Goal: Information Seeking & Learning: Learn about a topic

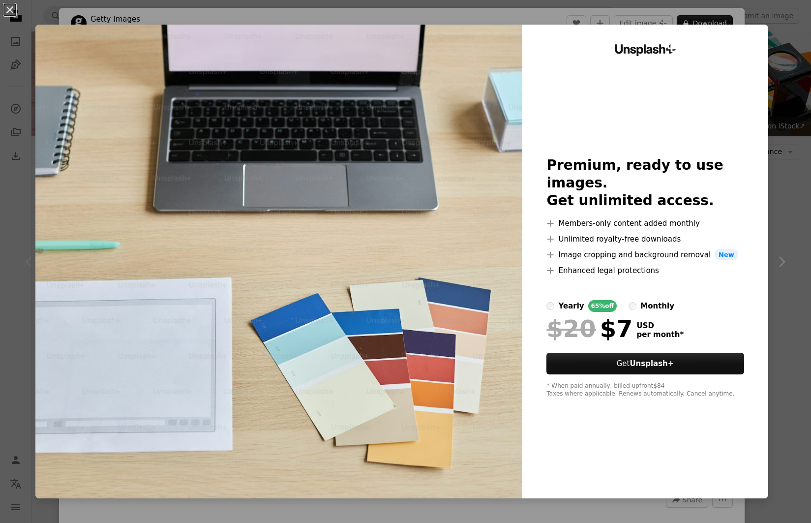
click at [485, 31] on img at bounding box center [278, 262] width 487 height 474
click at [14, 13] on button "An X shape" at bounding box center [10, 10] width 12 height 12
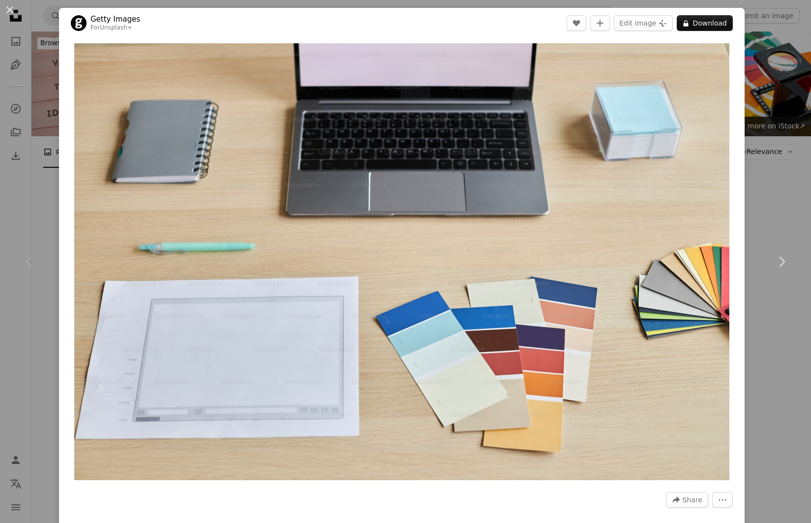
click at [23, 336] on div "An X shape Chevron left Chevron right Getty Images For Unsplash+ A heart A plus…" at bounding box center [405, 261] width 811 height 523
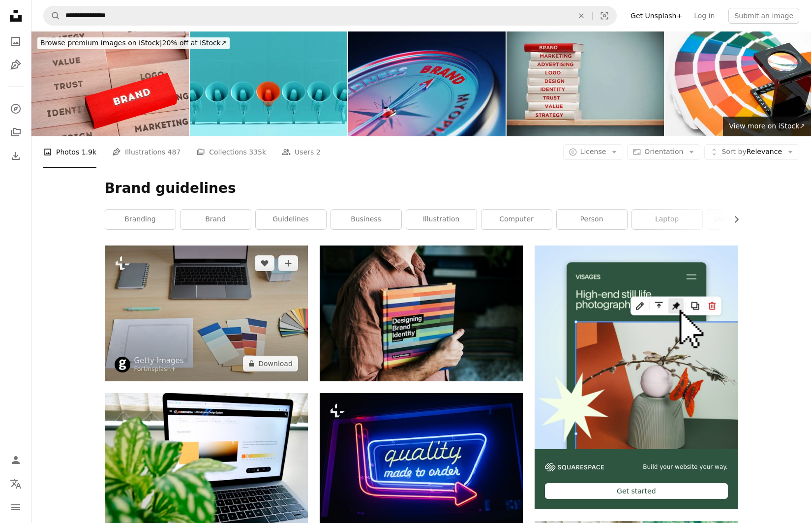
click at [283, 331] on img at bounding box center [206, 312] width 203 height 135
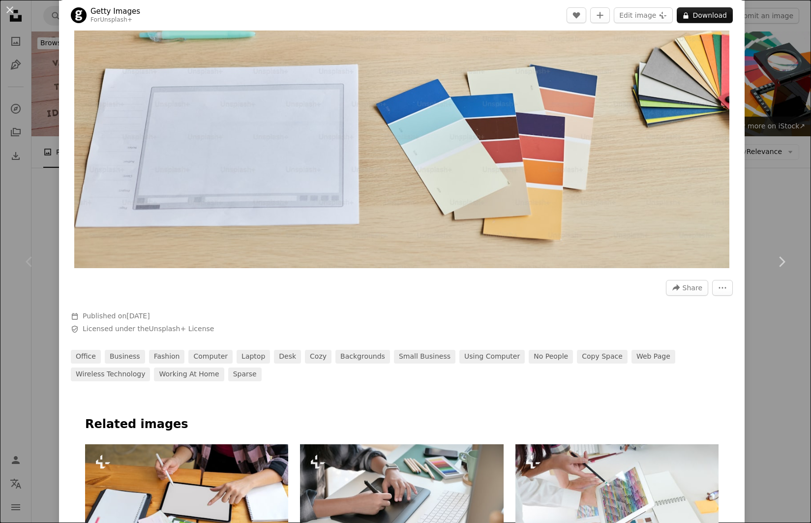
scroll to position [213, 0]
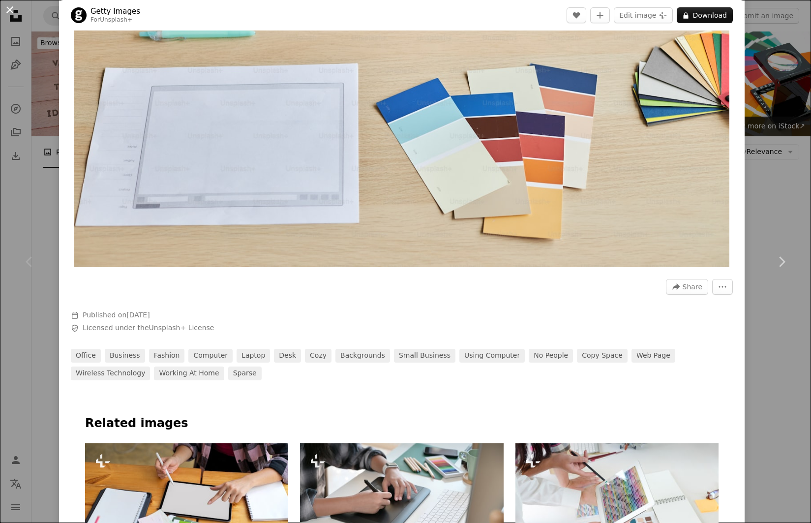
click at [11, 10] on button "An X shape" at bounding box center [10, 10] width 12 height 12
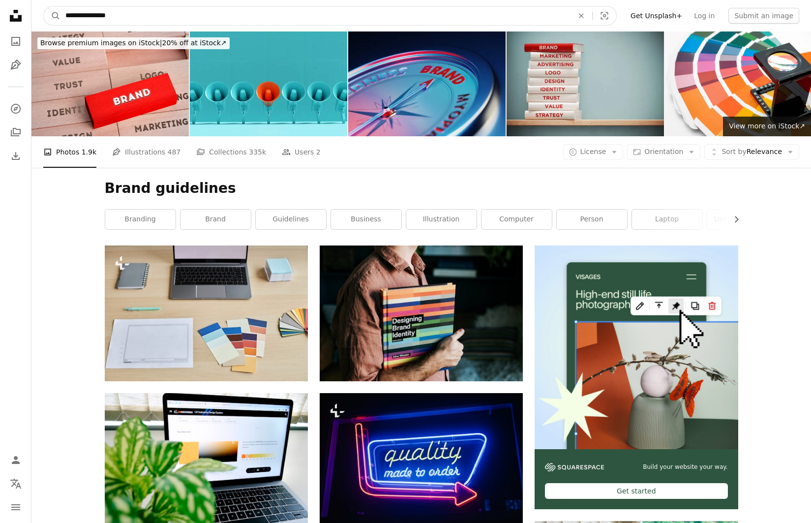
drag, startPoint x: 128, startPoint y: 18, endPoint x: 26, endPoint y: 8, distance: 102.8
type input "**********"
click at [52, 16] on button "A magnifying glass" at bounding box center [52, 15] width 17 height 19
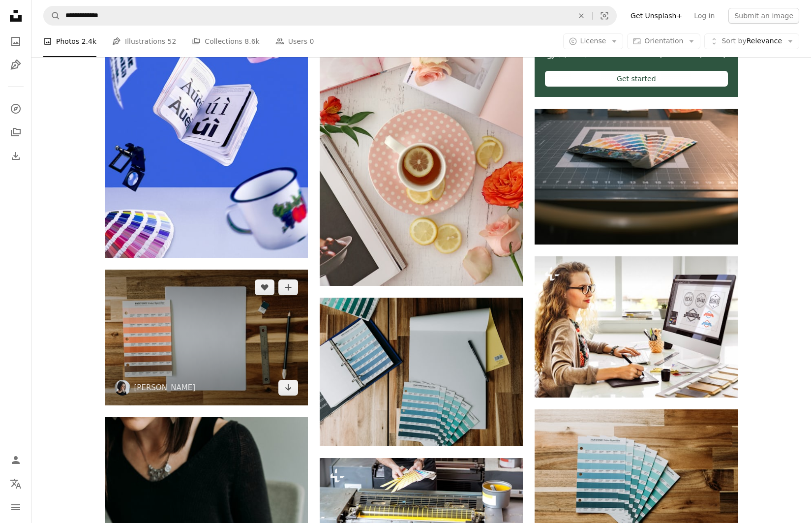
scroll to position [417, 0]
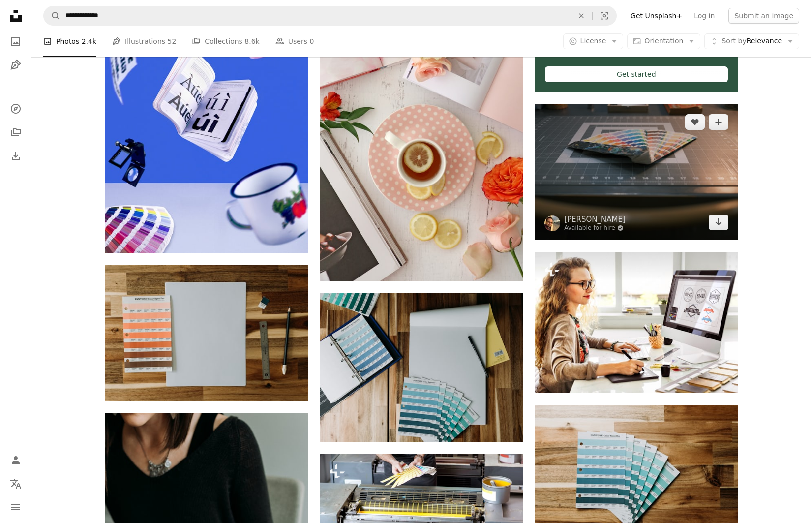
click at [592, 165] on img at bounding box center [636, 171] width 203 height 135
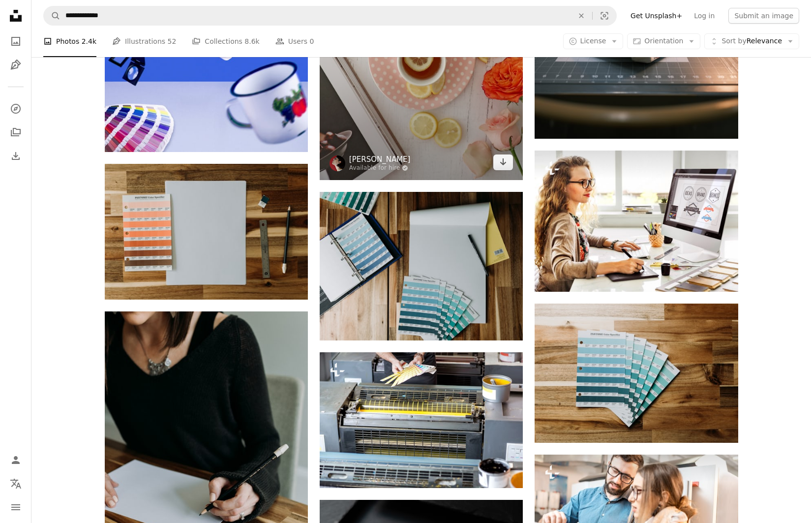
scroll to position [542, 0]
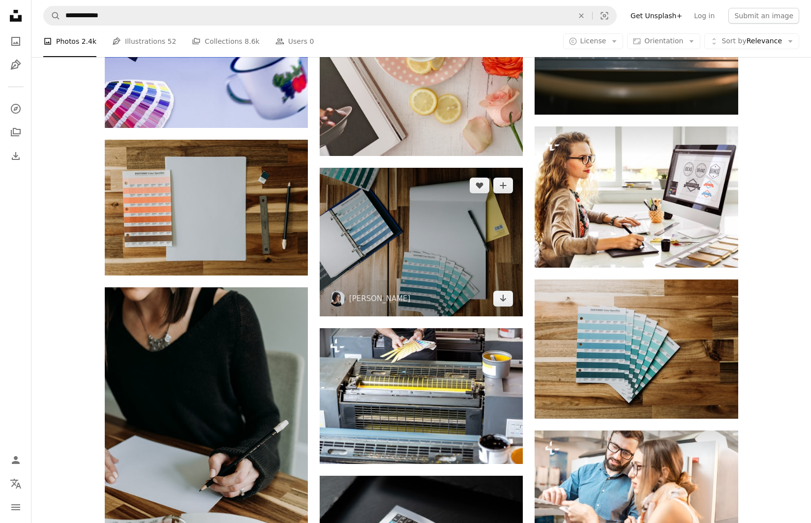
click at [362, 233] on img at bounding box center [421, 242] width 203 height 149
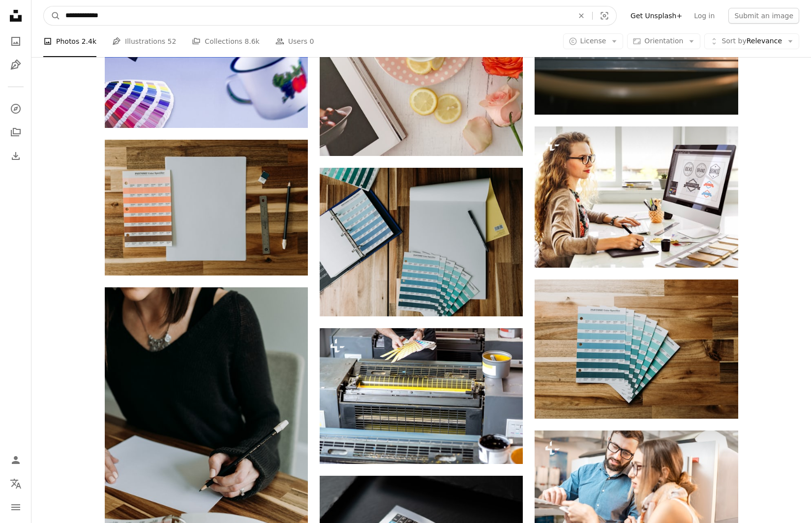
click at [124, 17] on input "**********" at bounding box center [315, 15] width 510 height 19
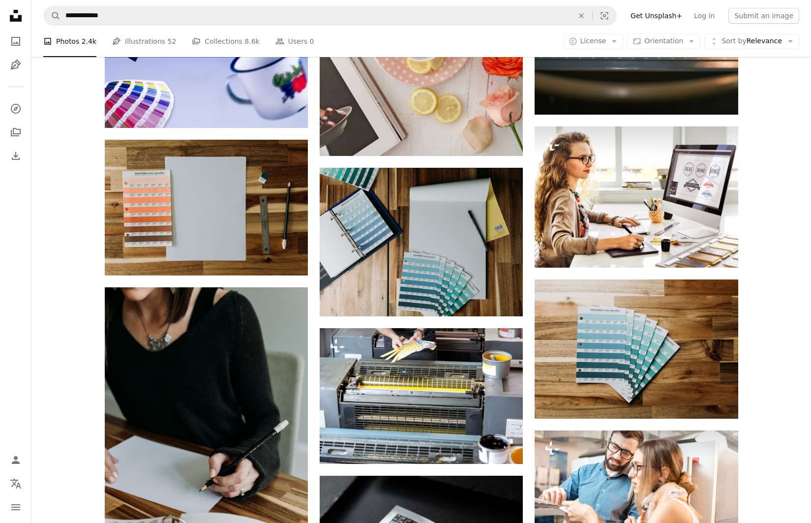
click at [21, 19] on icon at bounding box center [16, 16] width 12 height 12
